Goal: Find specific page/section: Find specific page/section

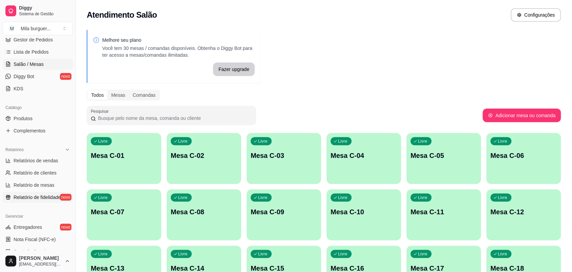
scroll to position [127, 0]
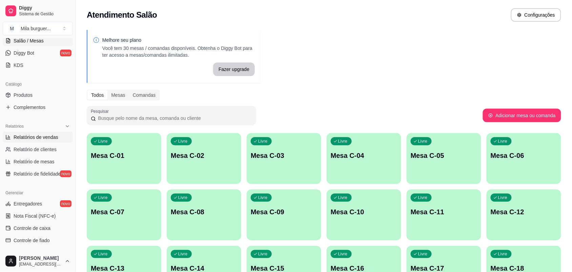
click at [43, 138] on span "Relatórios de vendas" at bounding box center [36, 137] width 45 height 7
select select "ALL"
select select "0"
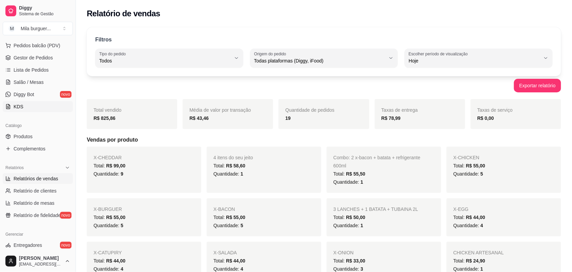
scroll to position [42, 0]
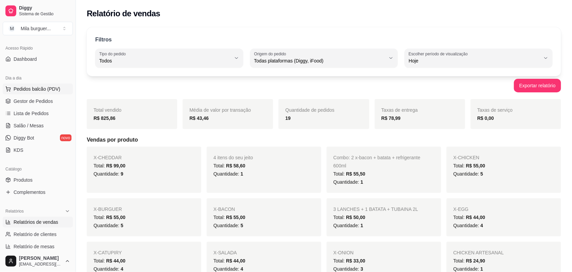
click at [36, 89] on span "Pedidos balcão (PDV)" at bounding box center [37, 88] width 47 height 7
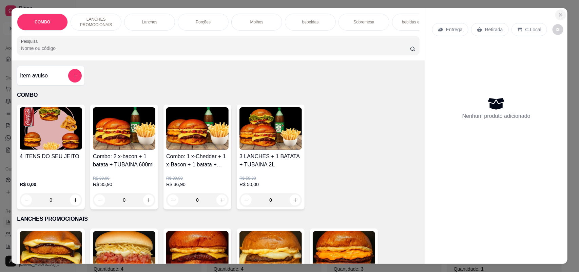
click at [556, 18] on button "Close" at bounding box center [560, 14] width 11 height 11
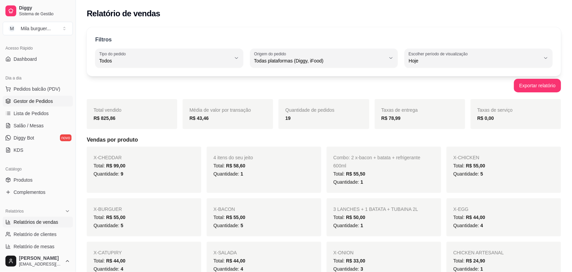
click at [36, 102] on span "Gestor de Pedidos" at bounding box center [33, 101] width 39 height 7
